Goal: Check status: Check status

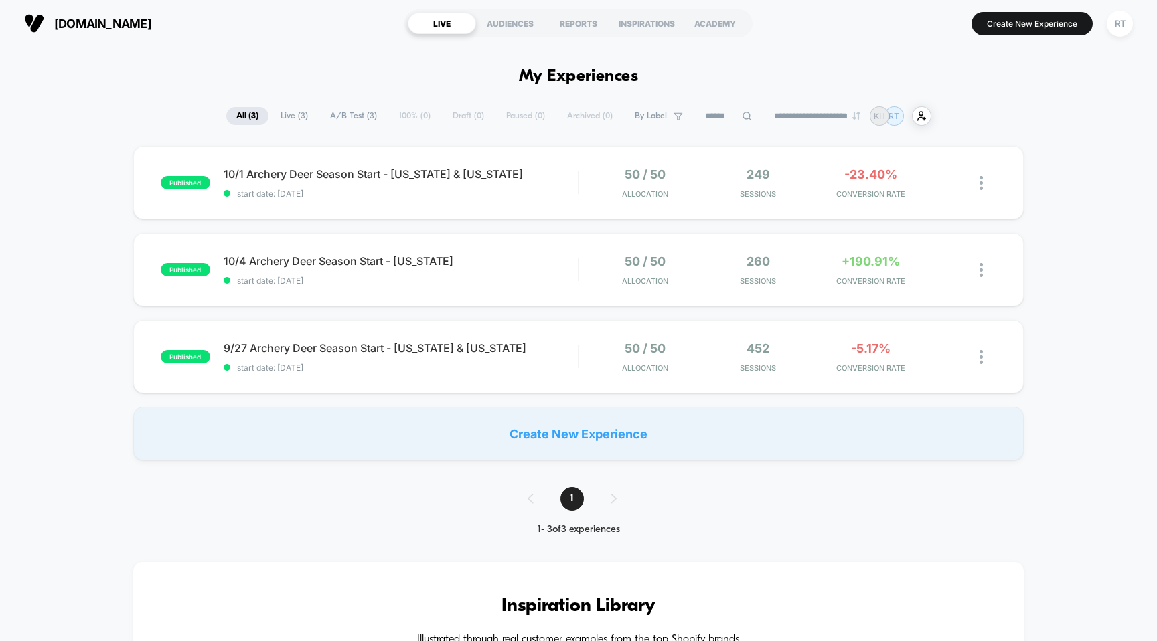
click at [268, 43] on div "[DOMAIN_NAME] LIVE AUDIENCES REPORTS INSPIRATIONS ACADEMY Create New Experience…" at bounding box center [578, 23] width 1157 height 47
click at [403, 194] on span "start date: [DATE]" at bounding box center [401, 194] width 355 height 10
click at [301, 255] on span "10/4 Archery Deer Season Start - [US_STATE] Click to edit experience details" at bounding box center [401, 260] width 355 height 13
